Goal: Navigation & Orientation: Find specific page/section

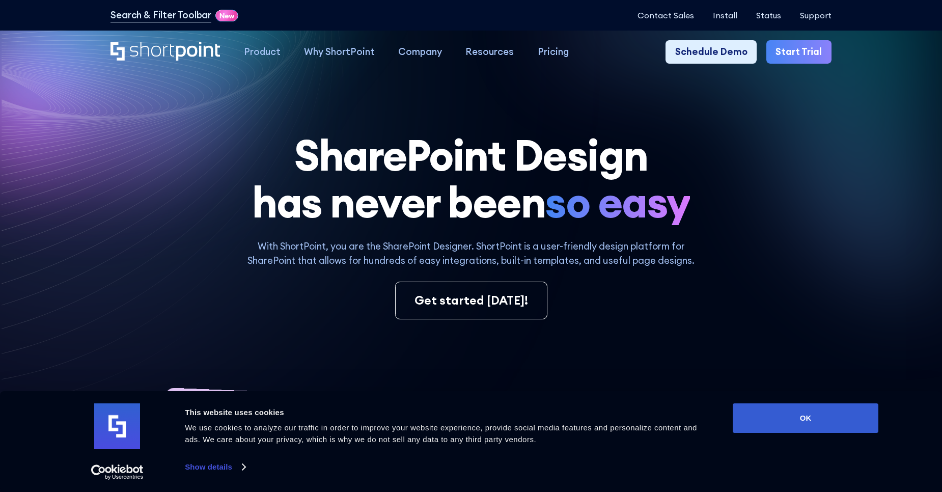
click at [148, 273] on div "With ShortPoint, you are the SharePoint Designer. ShortPoint is a user-friendly…" at bounding box center [470, 279] width 720 height 80
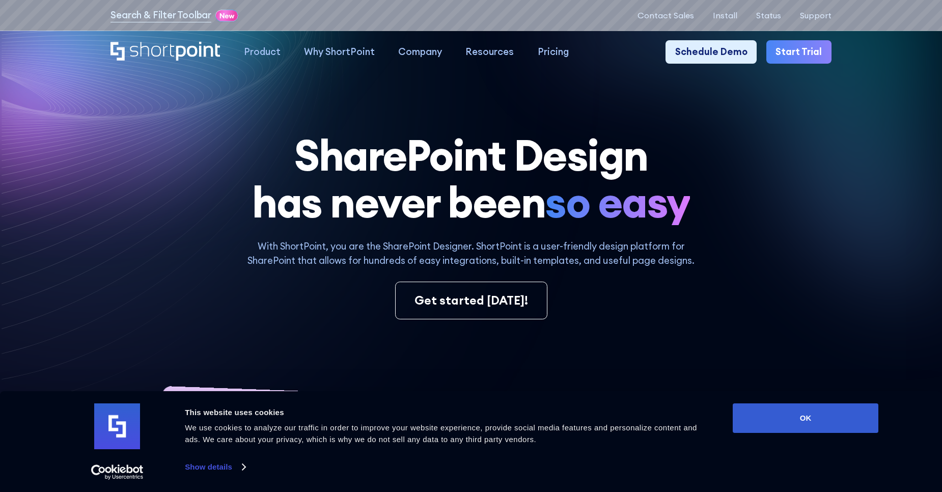
click at [772, 150] on h1 "SharePoint Design has never been so easy" at bounding box center [470, 178] width 720 height 93
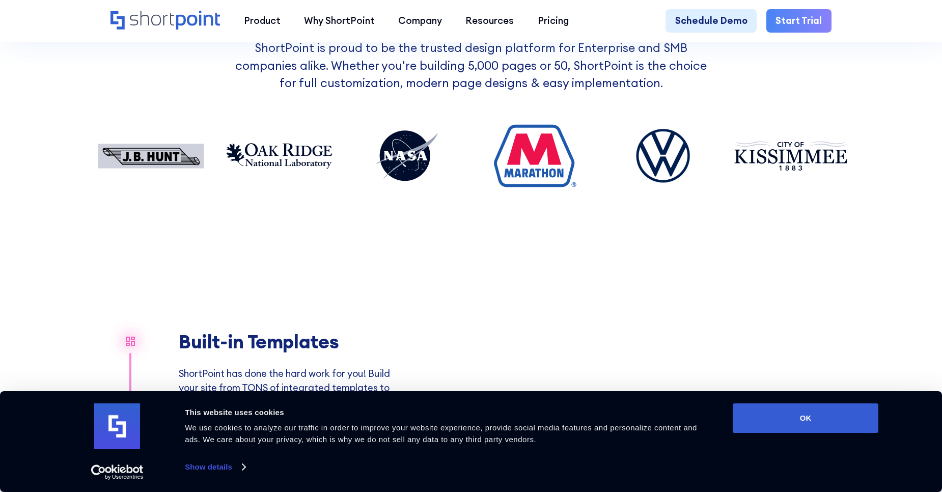
scroll to position [1018, 0]
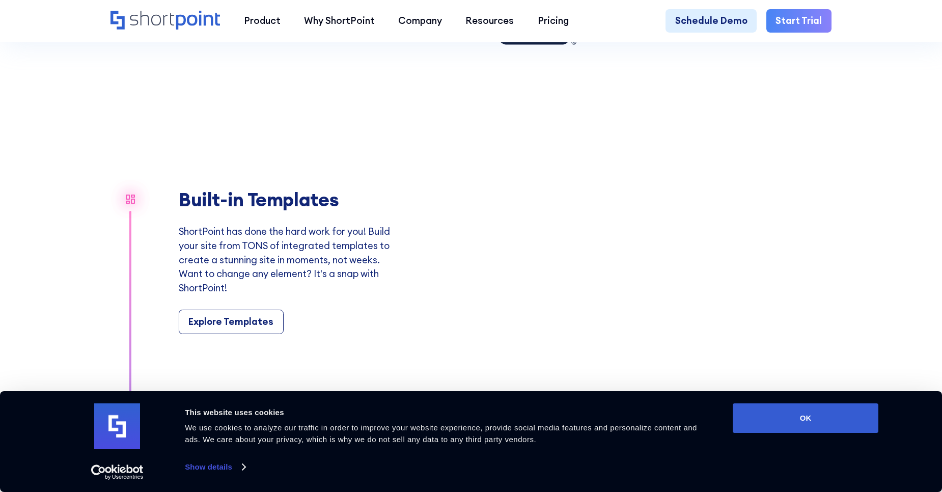
click at [315, 271] on p "ShortPoint has done the hard work for you! Build your site from TONS of integra…" at bounding box center [289, 260] width 220 height 71
click at [239, 329] on div "Explore Templates" at bounding box center [230, 322] width 85 height 14
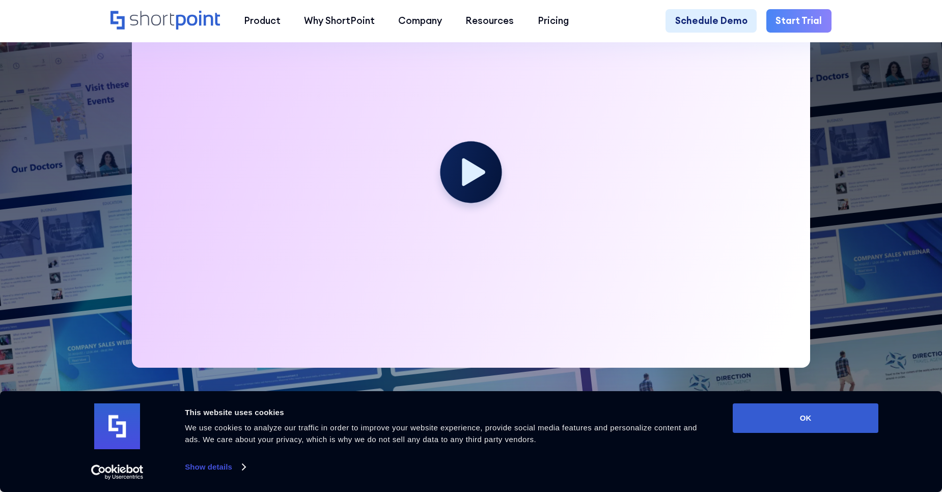
scroll to position [407, 0]
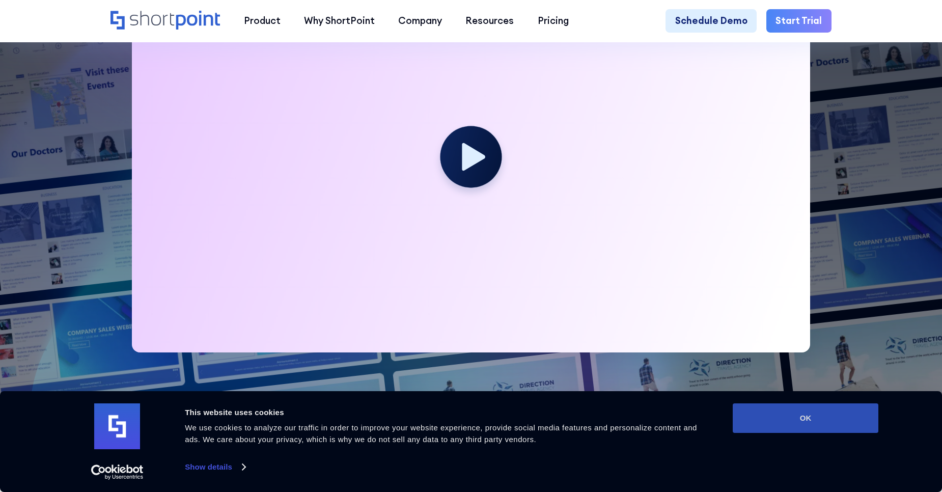
click at [815, 421] on button "OK" at bounding box center [806, 418] width 146 height 30
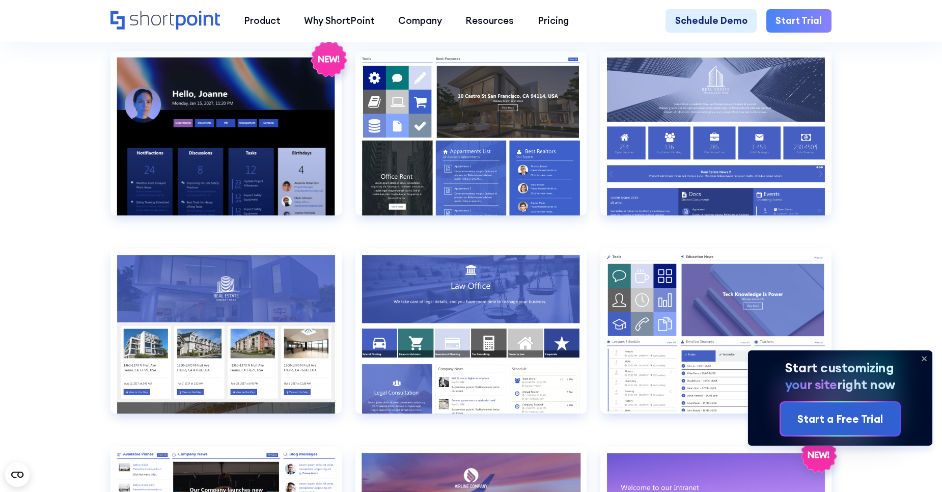
scroll to position [1120, 0]
